Goal: Find specific page/section: Find specific page/section

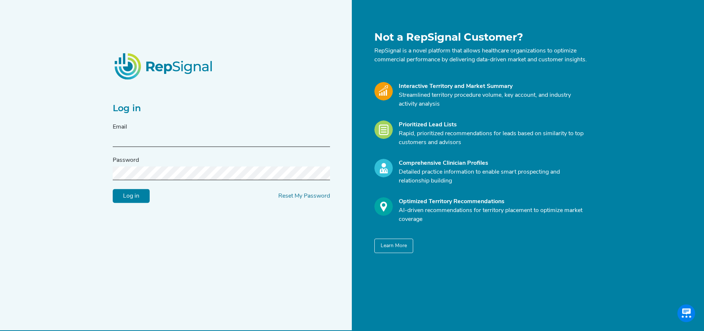
type input "[PERSON_NAME][EMAIL_ADDRESS][DOMAIN_NAME]"
click at [134, 203] on input "Log in" at bounding box center [131, 196] width 37 height 14
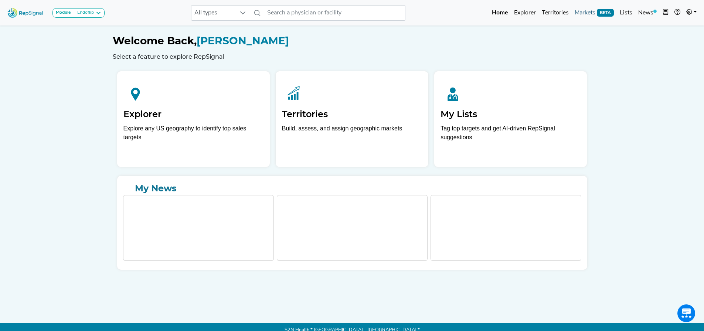
click at [593, 13] on link "Markets BETA" at bounding box center [594, 13] width 45 height 15
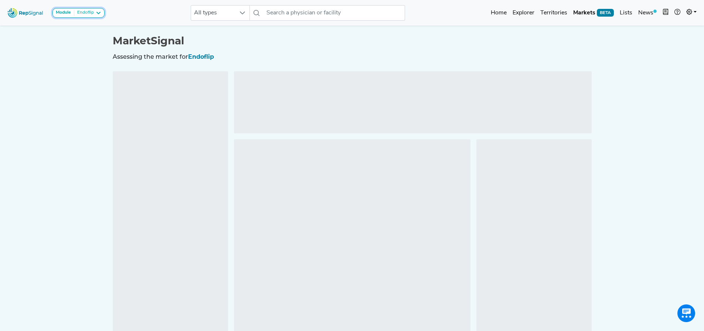
click at [91, 11] on div "Endoflip" at bounding box center [84, 13] width 20 height 6
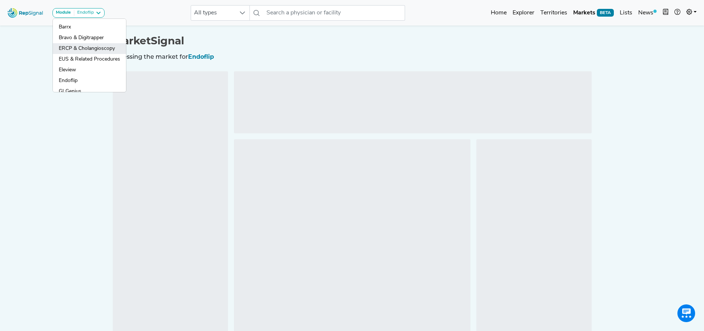
drag, startPoint x: 75, startPoint y: 47, endPoint x: 78, endPoint y: 51, distance: 5.3
click at [75, 47] on link "ERCP & Cholangioscopy" at bounding box center [89, 48] width 73 height 11
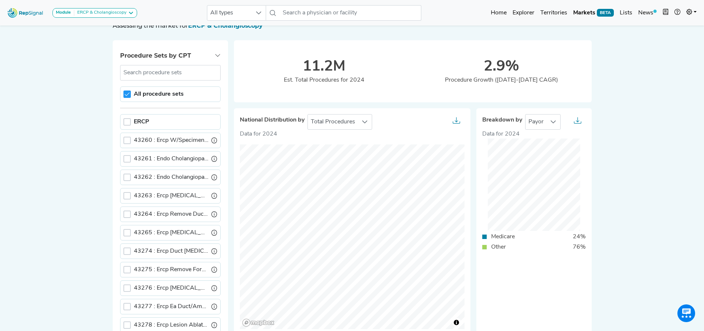
scroll to position [111, 0]
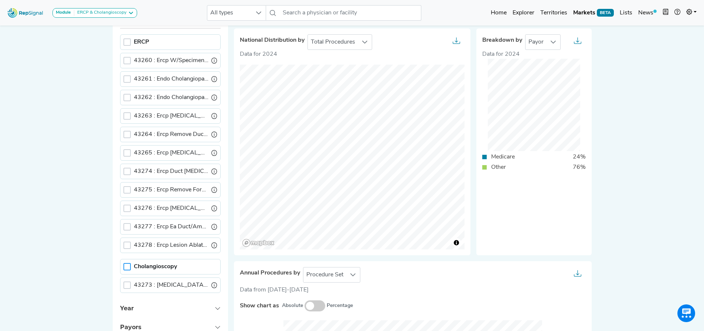
click at [128, 270] on div at bounding box center [127, 266] width 7 height 7
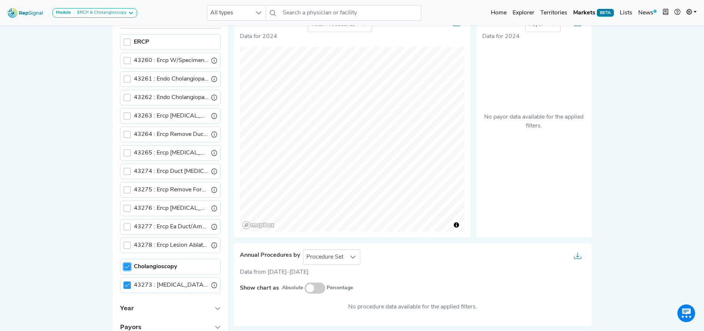
click at [127, 270] on div at bounding box center [127, 266] width 7 height 7
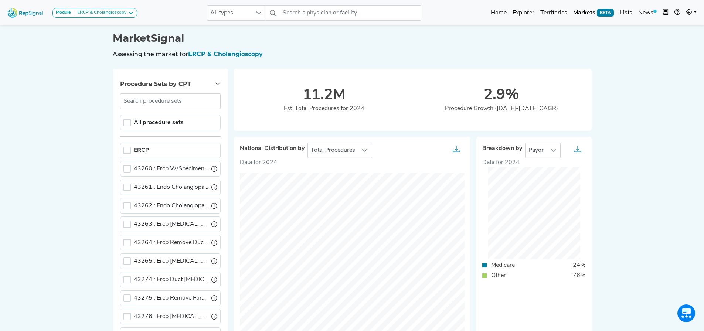
scroll to position [0, 0]
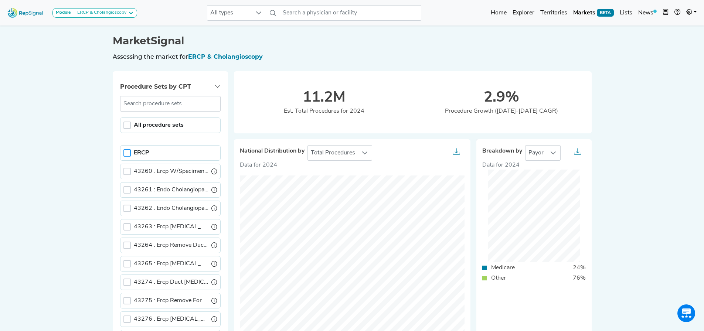
click at [125, 156] on div at bounding box center [127, 152] width 7 height 7
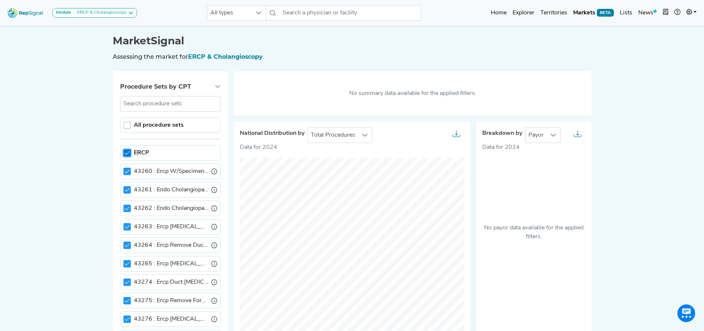
scroll to position [4, 3]
click at [126, 155] on icon at bounding box center [127, 153] width 5 height 5
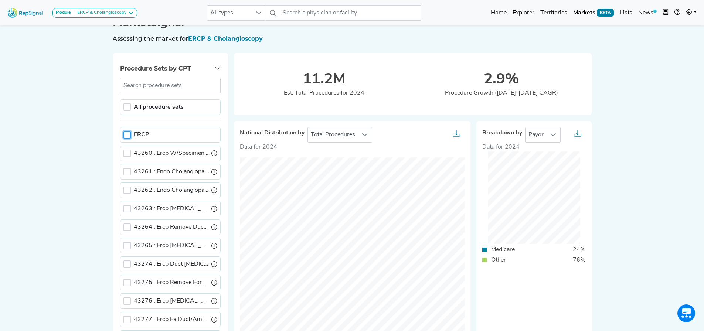
scroll to position [0, 0]
